Goal: Task Accomplishment & Management: Use online tool/utility

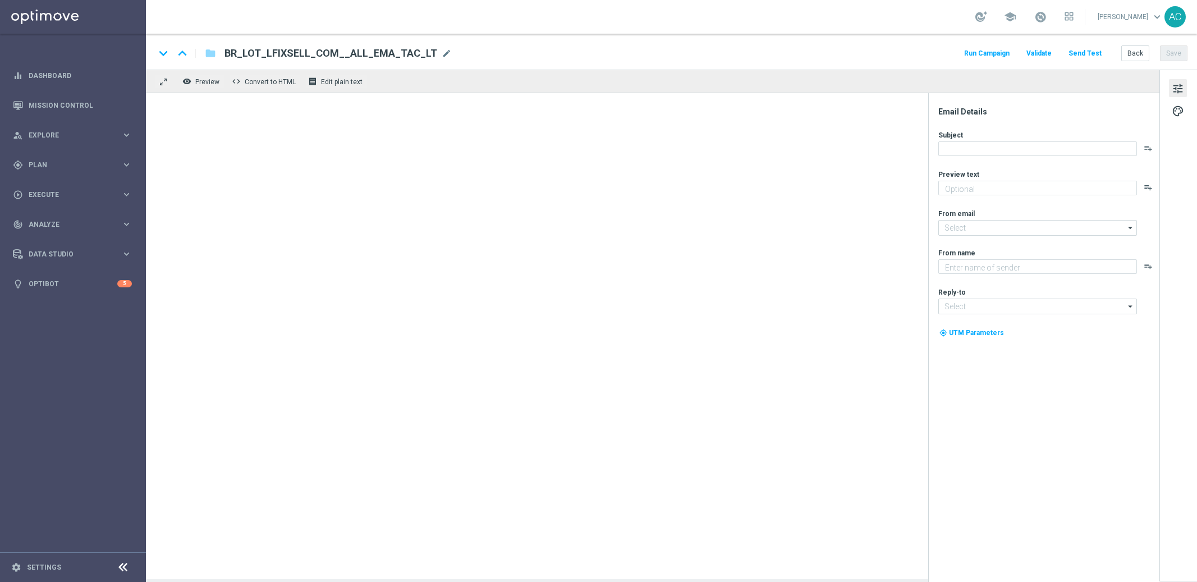
type textarea "Vai deixar R$220 milhões passarem?"
type textarea "[DOMAIN_NAME]"
type input "[EMAIL_ADDRESS][DOMAIN_NAME]"
